Goal: Information Seeking & Learning: Check status

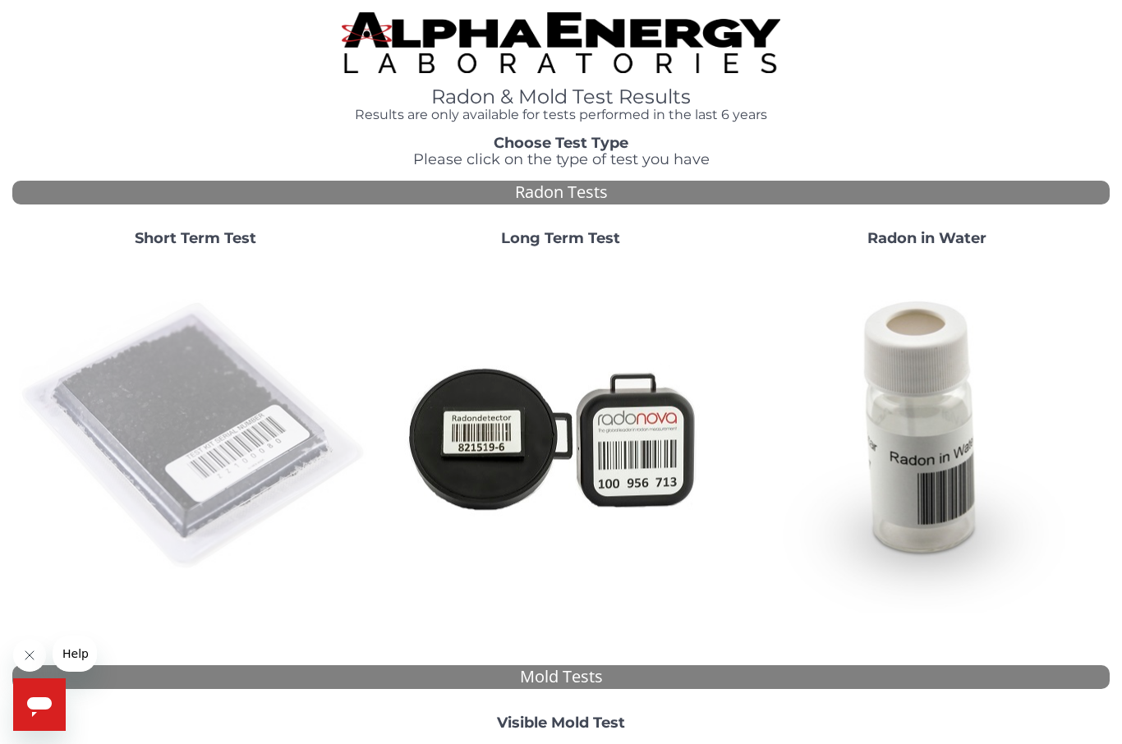
click at [209, 424] on img at bounding box center [195, 436] width 352 height 352
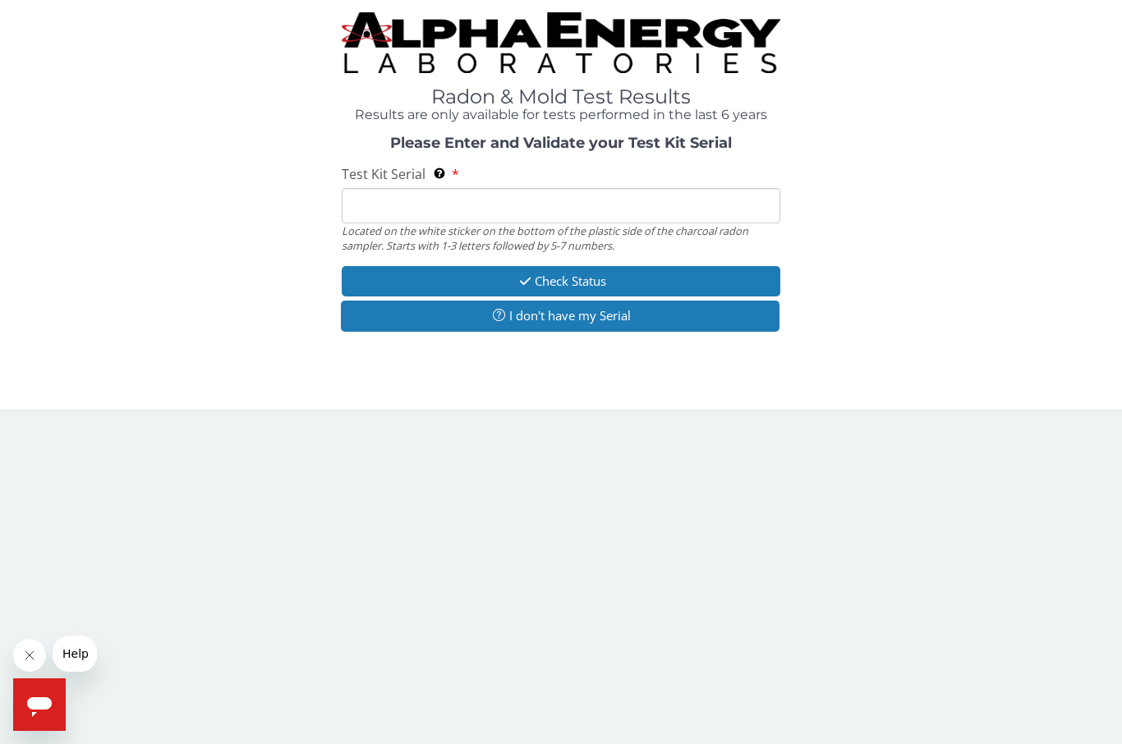
click at [430, 200] on input "Test Kit Serial Located on the white sticker on the bottom of the plastic side …" at bounding box center [561, 205] width 439 height 35
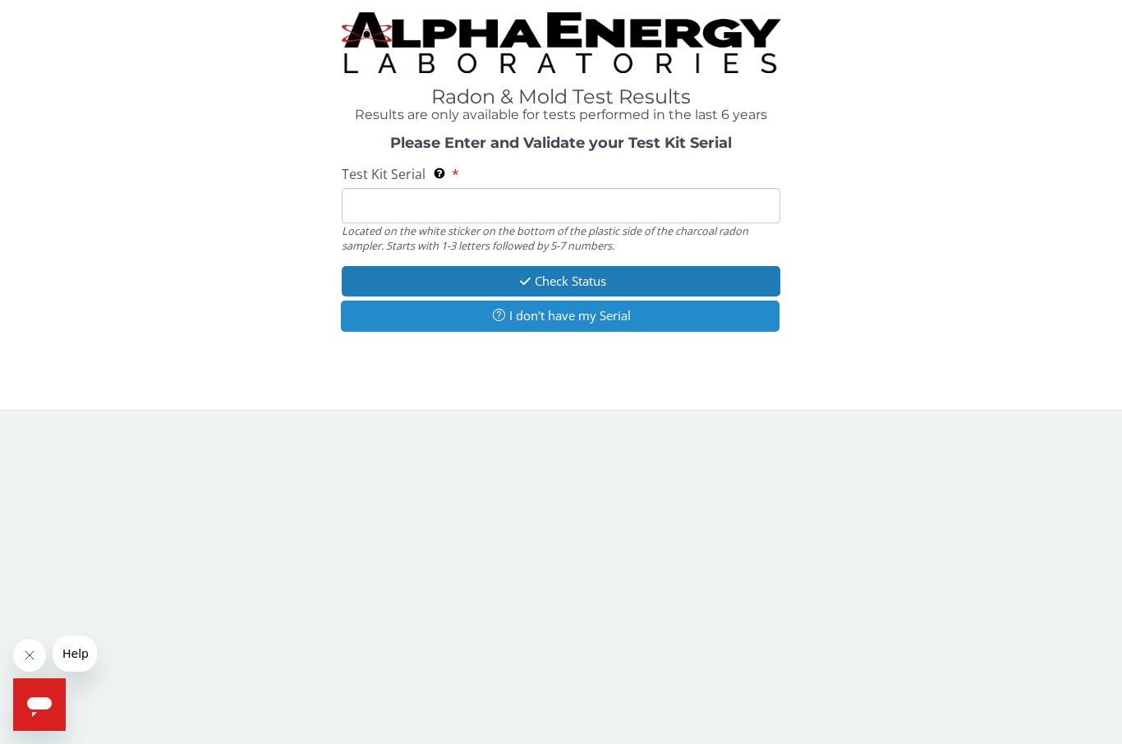
click at [658, 328] on button "I don't have my Serial" at bounding box center [560, 316] width 439 height 30
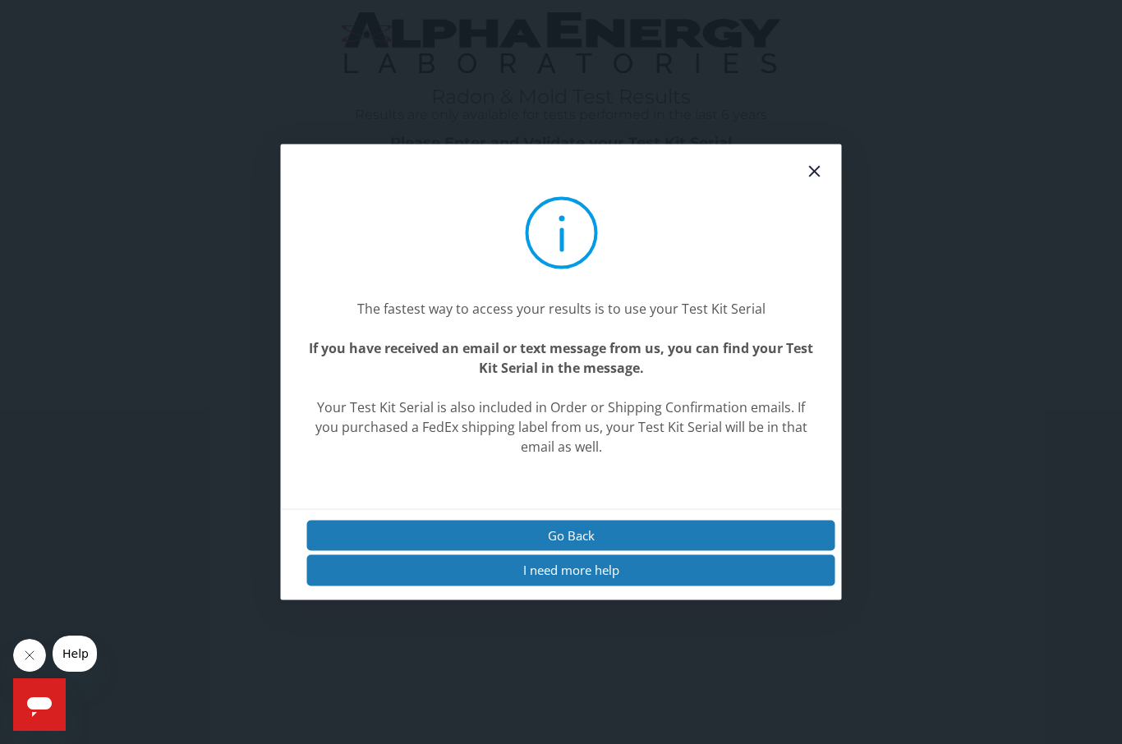
click at [926, 618] on div "The fastest way to access your results is to use your Test Kit Serial If you ha…" at bounding box center [561, 372] width 1122 height 744
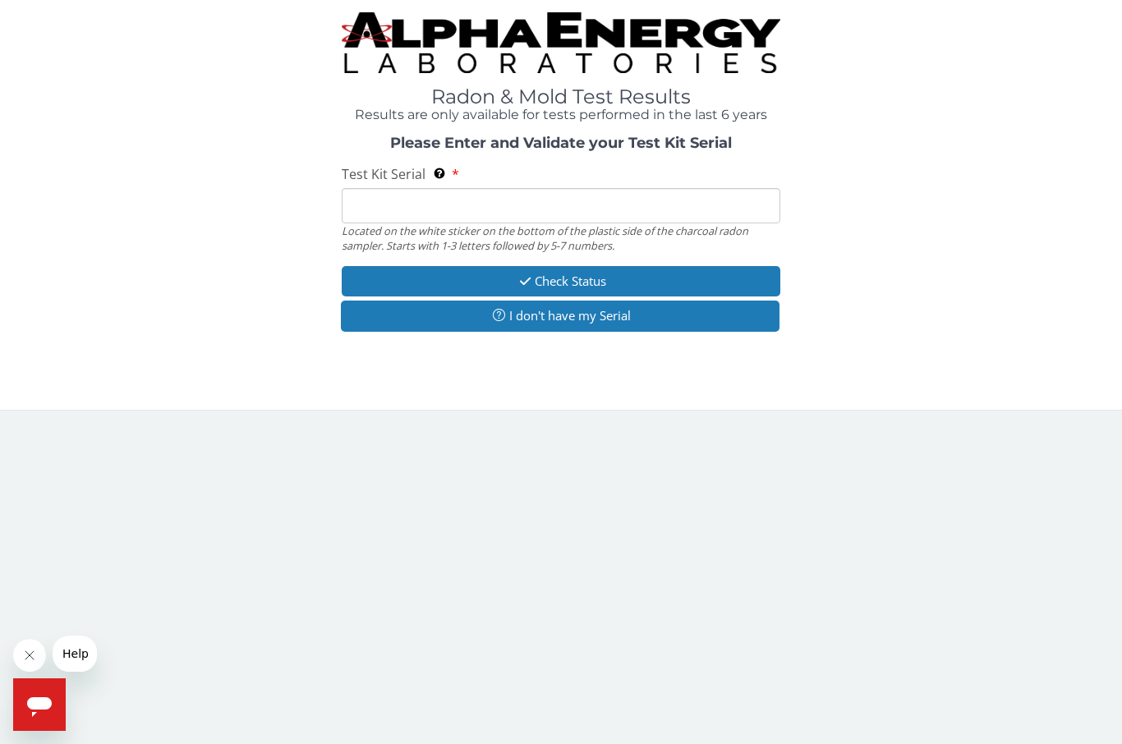
click at [656, 188] on input "Test Kit Serial Located on the white sticker on the bottom of the plastic side …" at bounding box center [561, 205] width 439 height 35
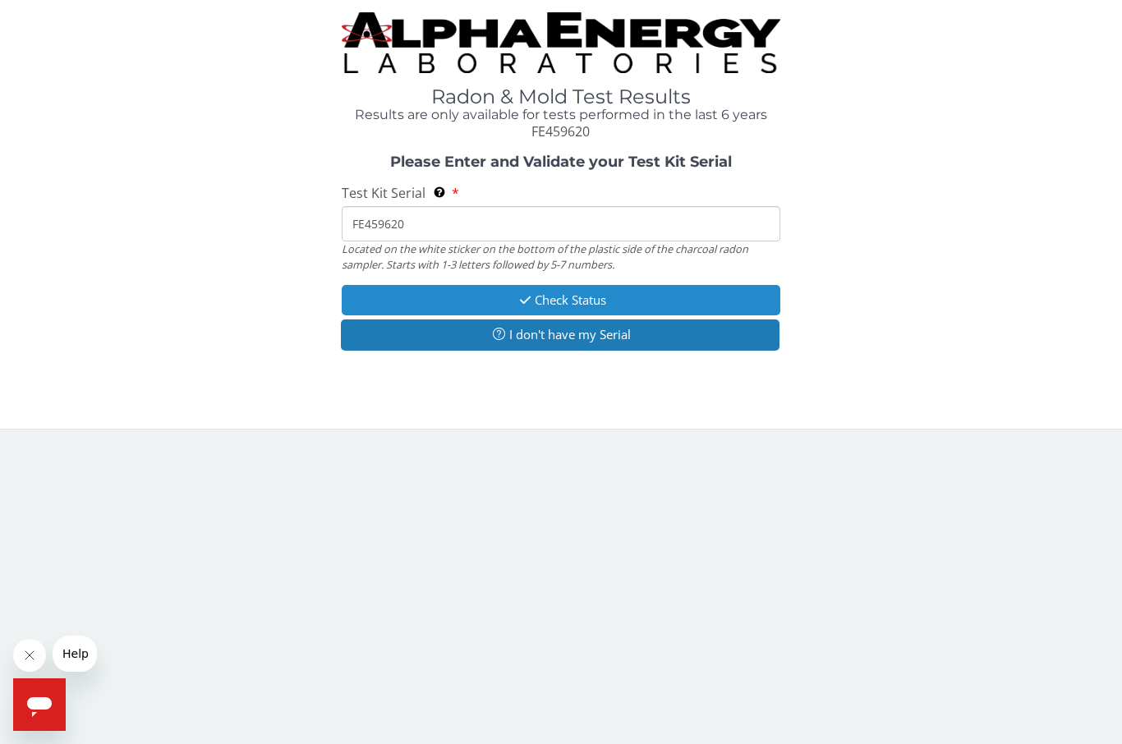
type input "FE459620"
click at [672, 306] on button "Check Status" at bounding box center [561, 300] width 439 height 30
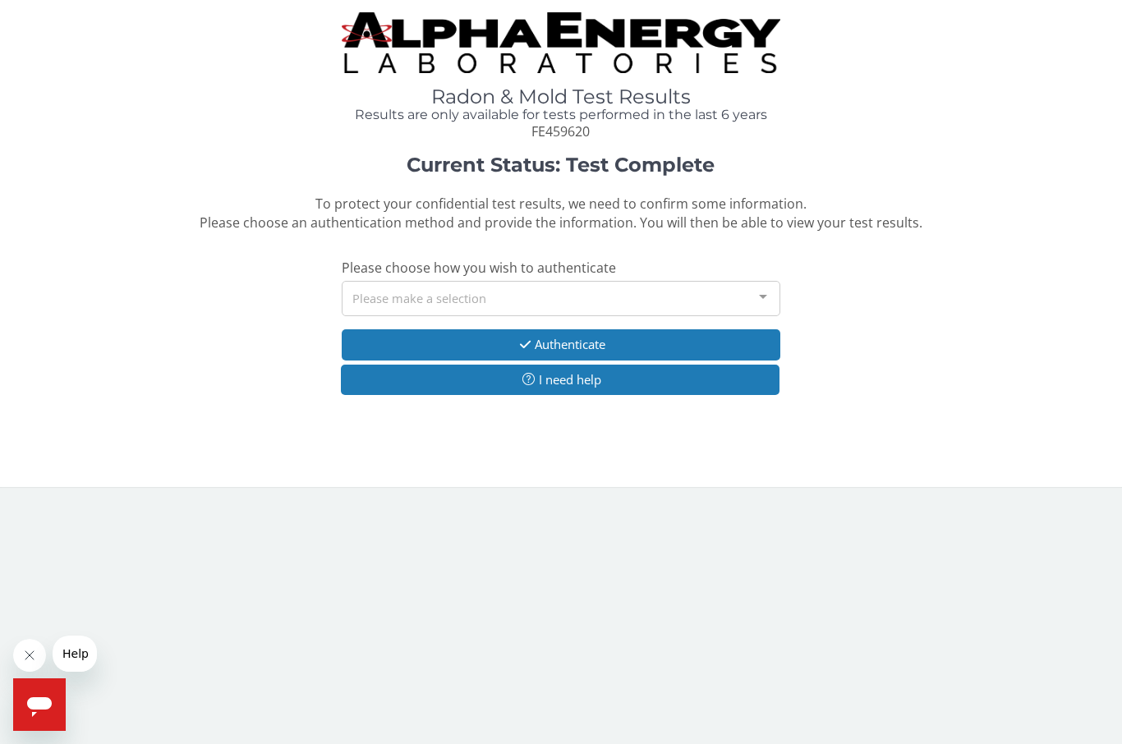
click at [489, 293] on div "Please make a selection" at bounding box center [561, 298] width 439 height 35
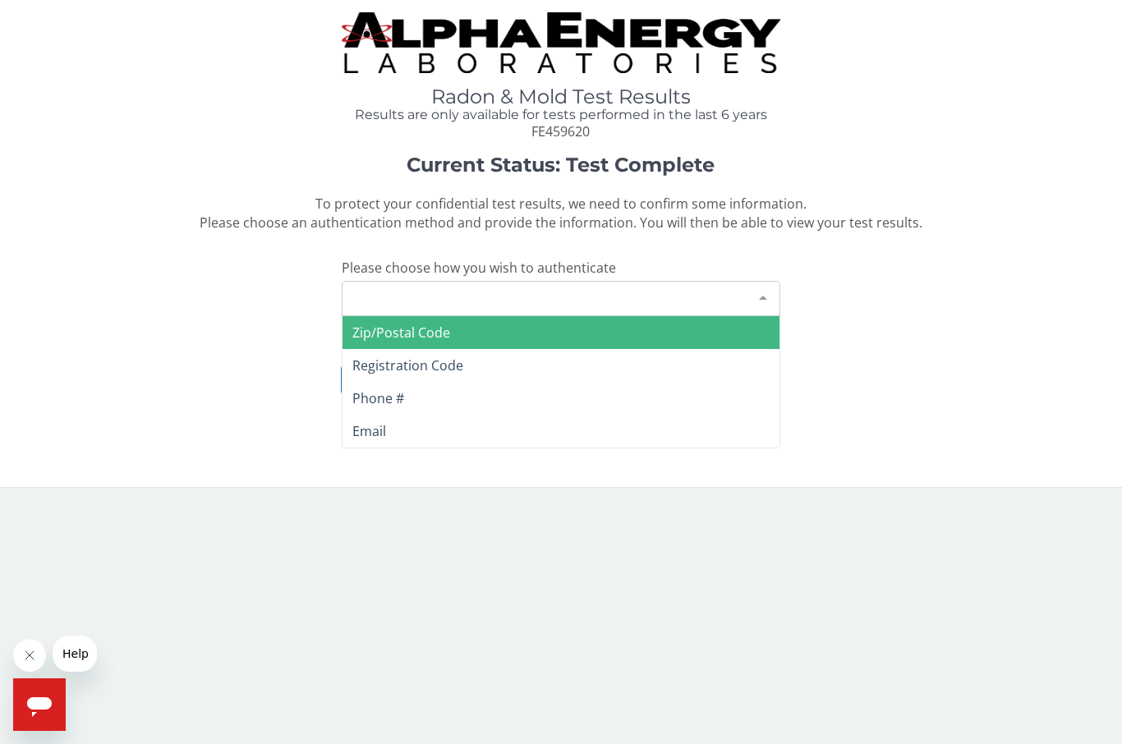
click at [463, 328] on span "Zip/Postal Code" at bounding box center [560, 332] width 437 height 33
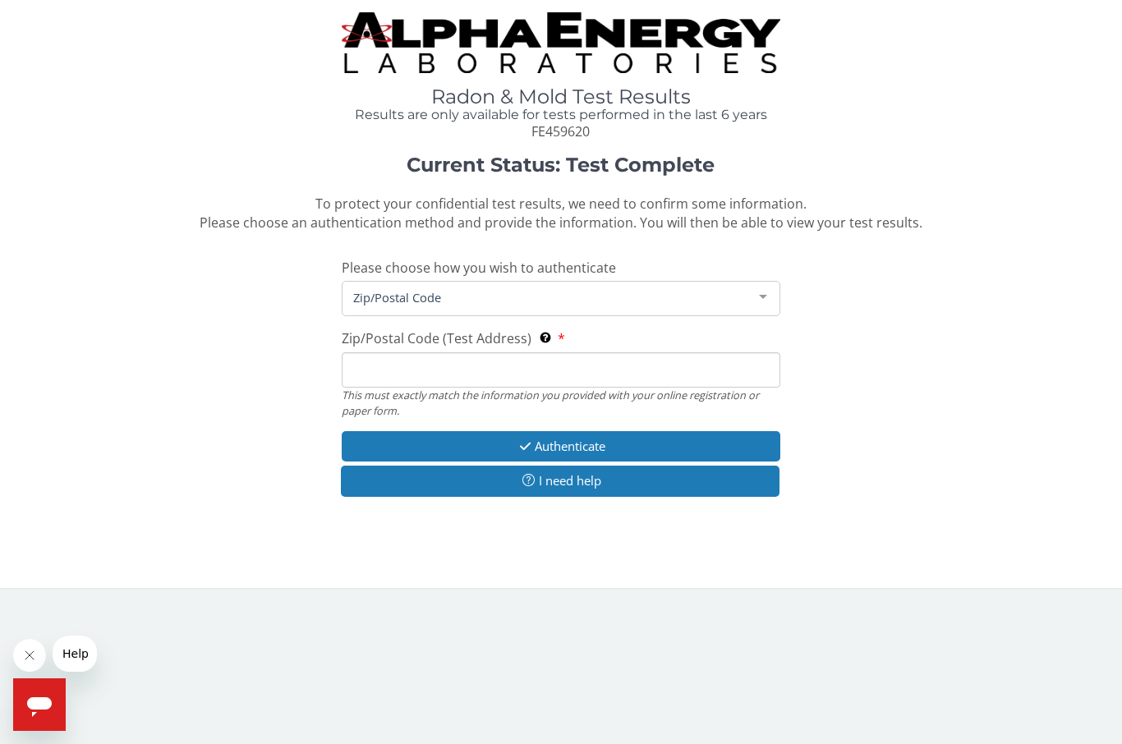
click at [457, 357] on input "Zip/Postal Code (Test Address) This must exactly match the information you prov…" at bounding box center [561, 369] width 439 height 35
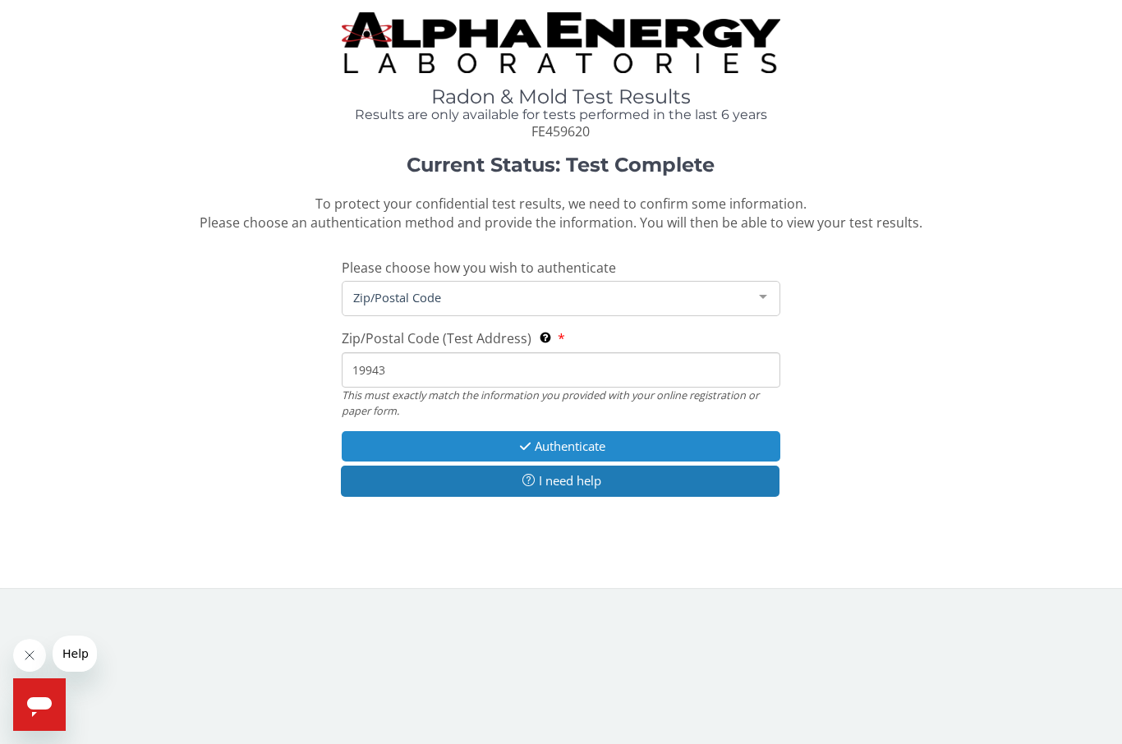
type input "19943"
click at [510, 445] on button "Authenticate" at bounding box center [561, 446] width 439 height 30
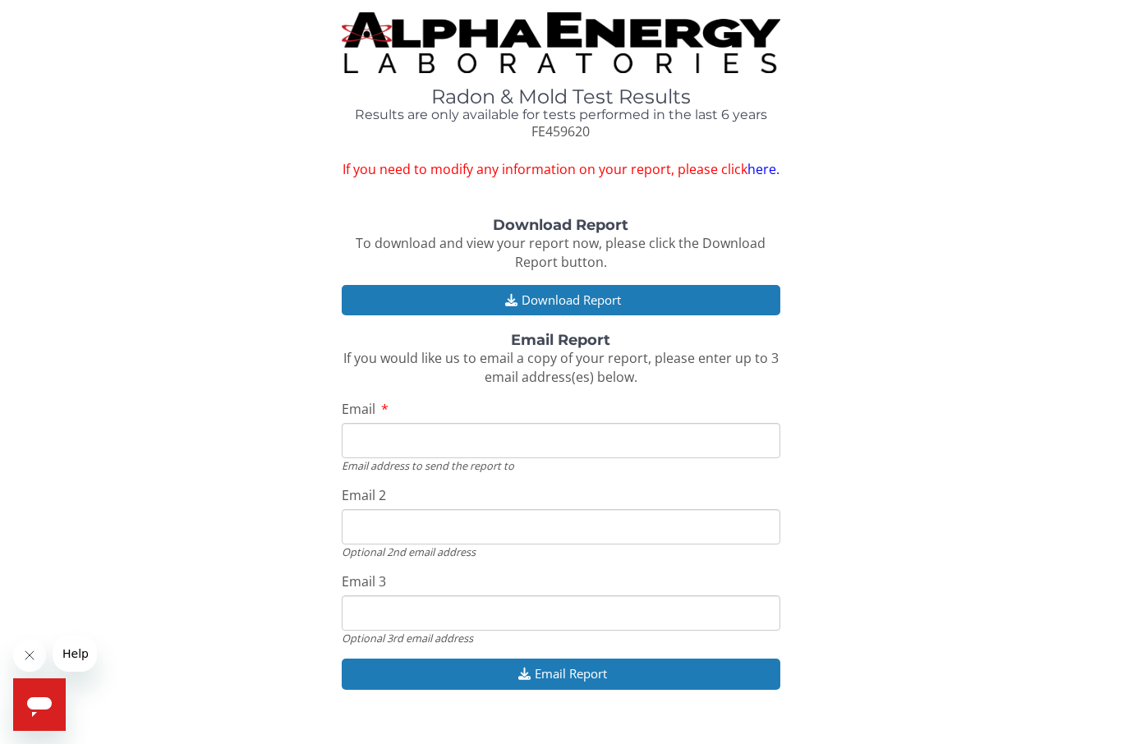
click at [530, 440] on input "Email" at bounding box center [561, 440] width 439 height 35
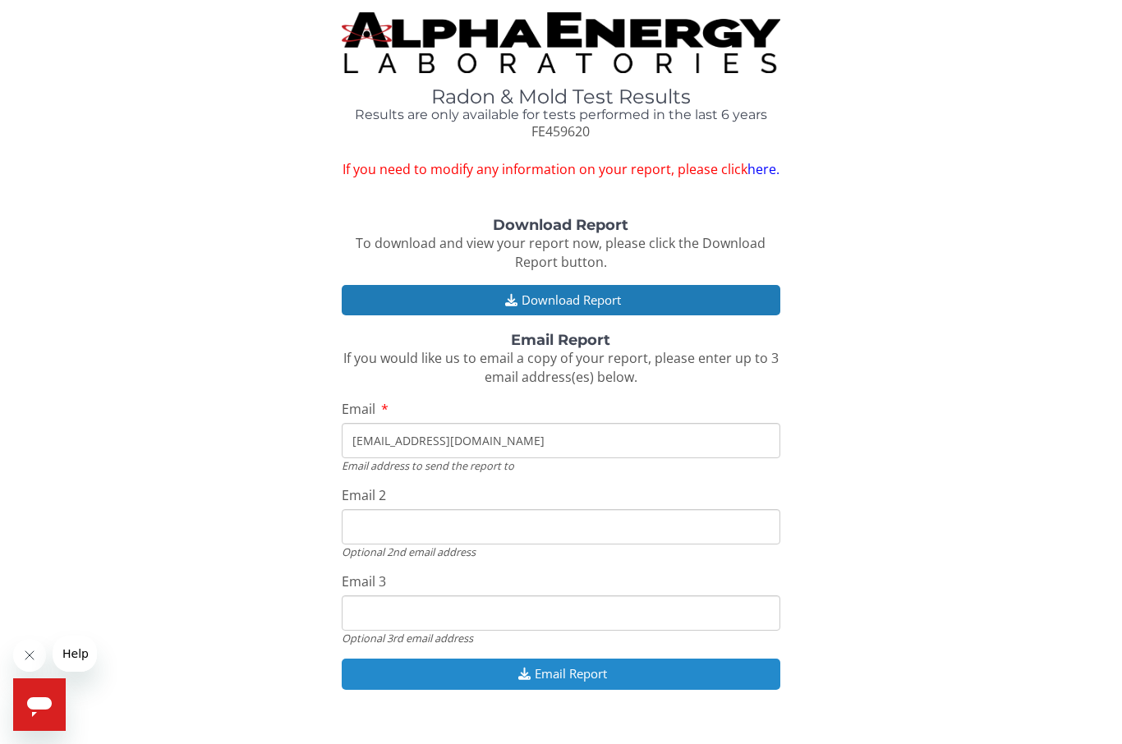
type input "[EMAIL_ADDRESS][DOMAIN_NAME]"
click at [577, 663] on button "Email Report" at bounding box center [561, 674] width 439 height 30
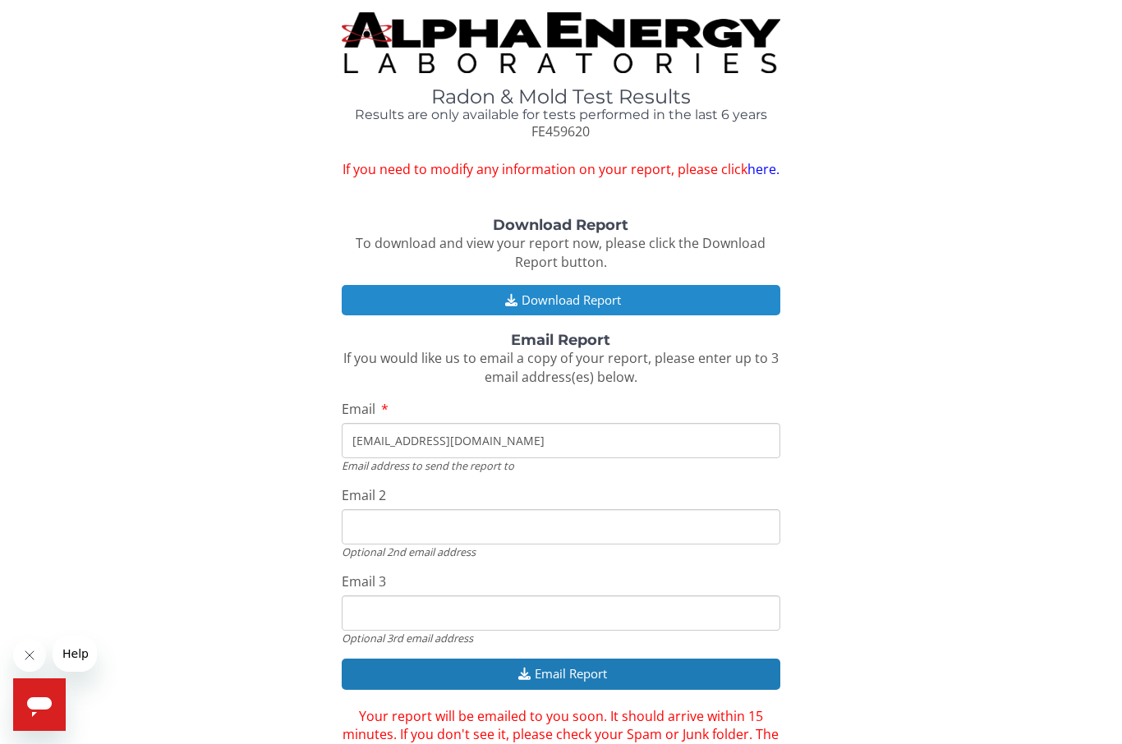
click at [600, 294] on button "Download Report" at bounding box center [561, 300] width 439 height 30
